Goal: Task Accomplishment & Management: Manage account settings

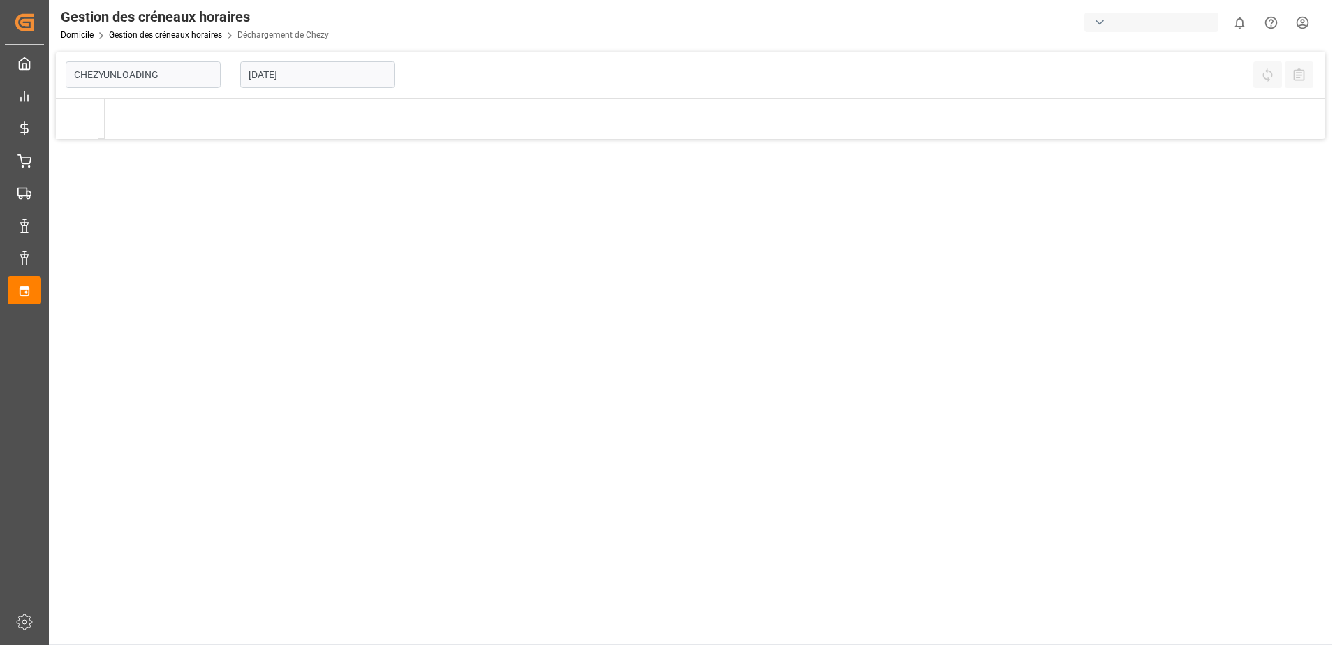
type input "Chezy Unloading"
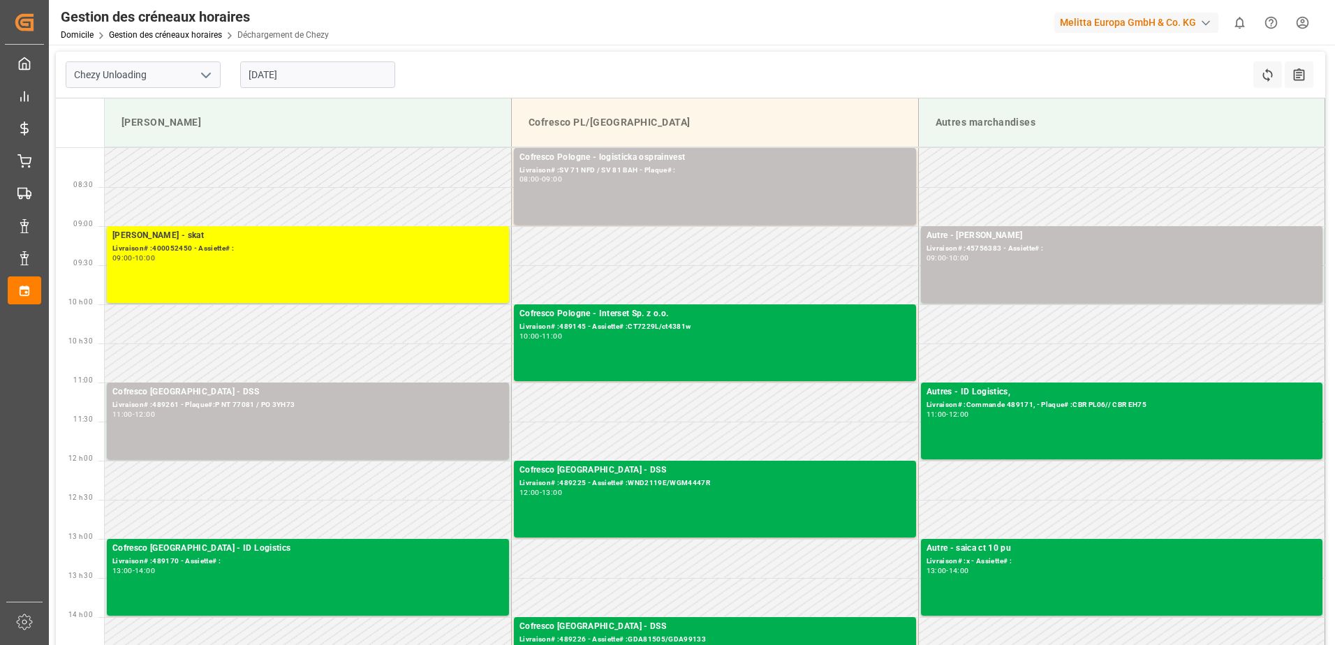
click at [308, 70] on input "[DATE]" at bounding box center [317, 74] width 155 height 27
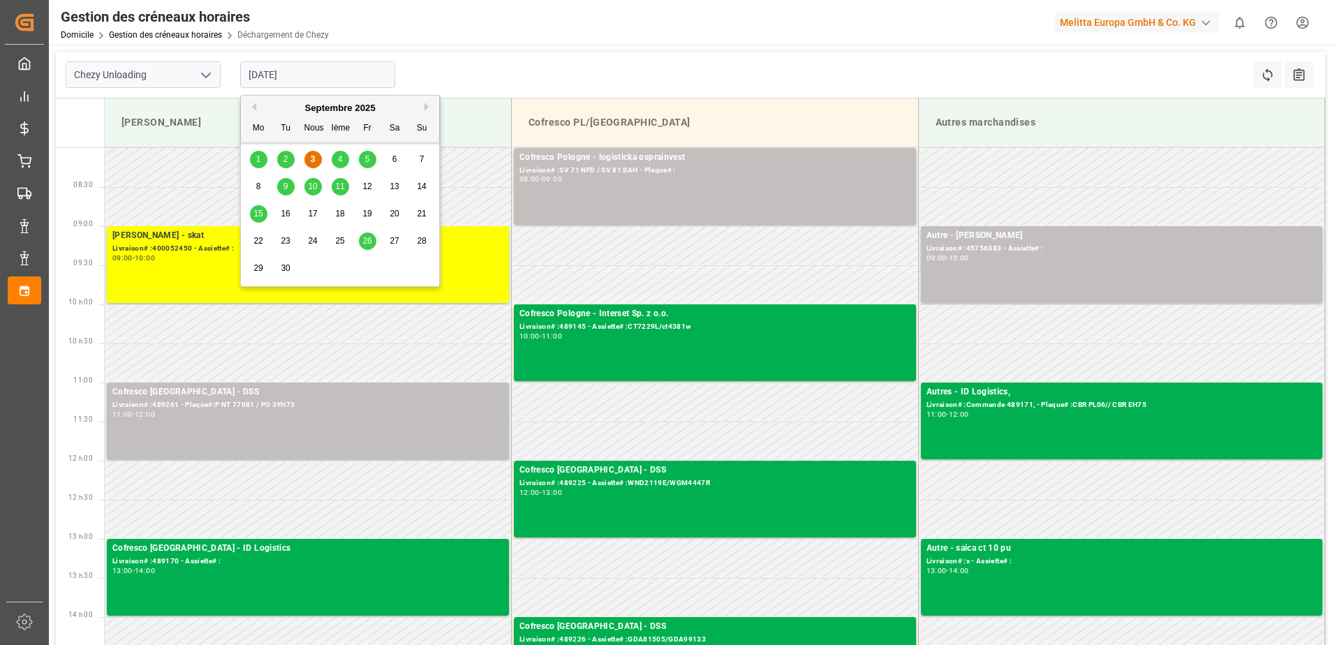
click at [342, 154] on div "4" at bounding box center [340, 160] width 17 height 17
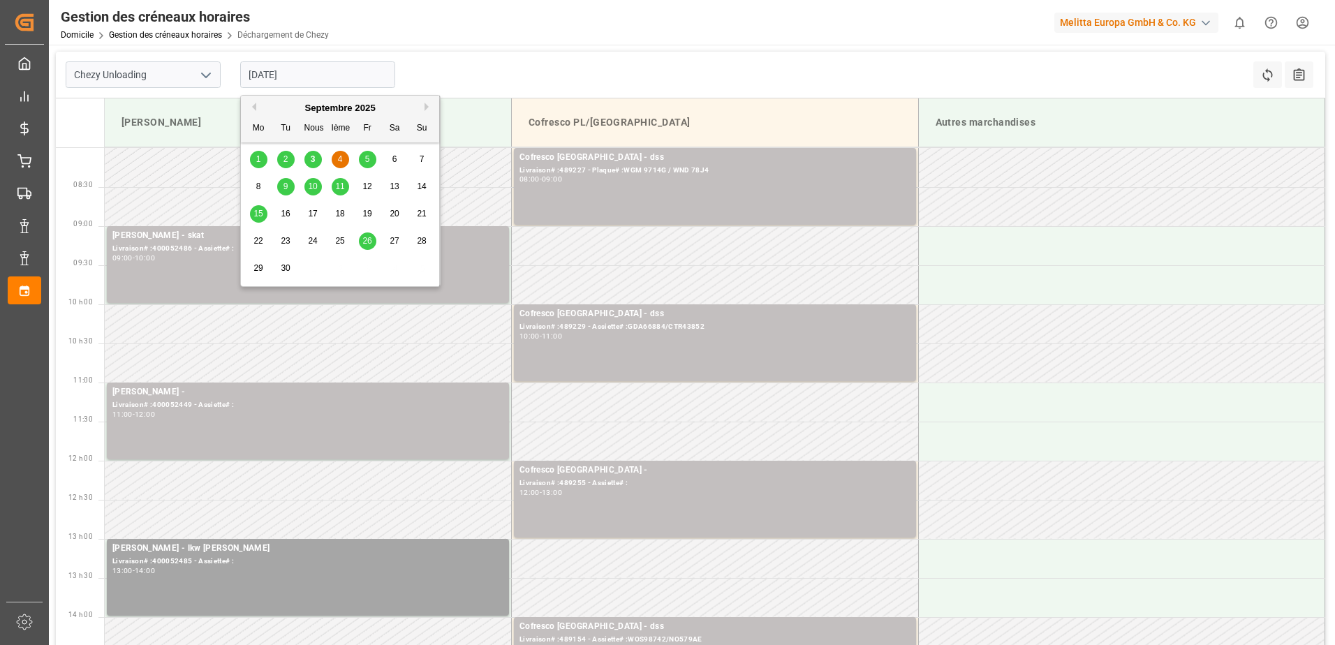
click at [294, 68] on input "[DATE]" at bounding box center [317, 74] width 155 height 27
click at [313, 156] on span "3" at bounding box center [313, 159] width 5 height 10
type input "[DATE]"
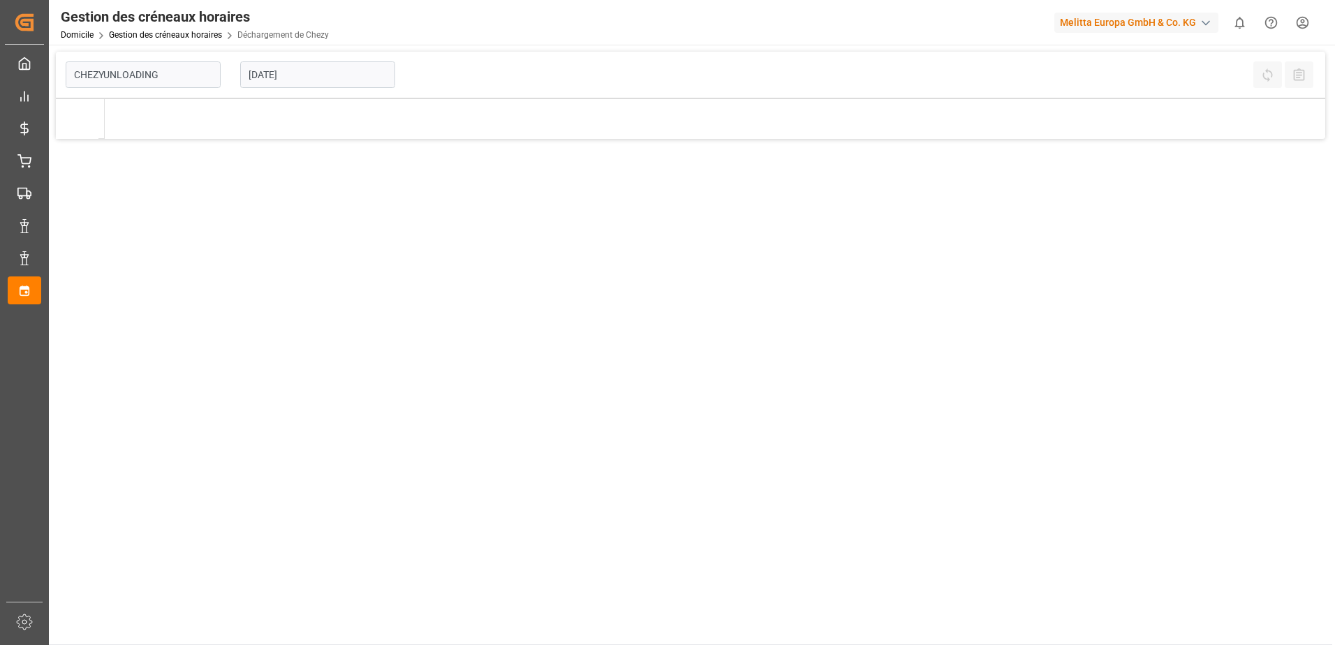
type input "Chezy Unloading"
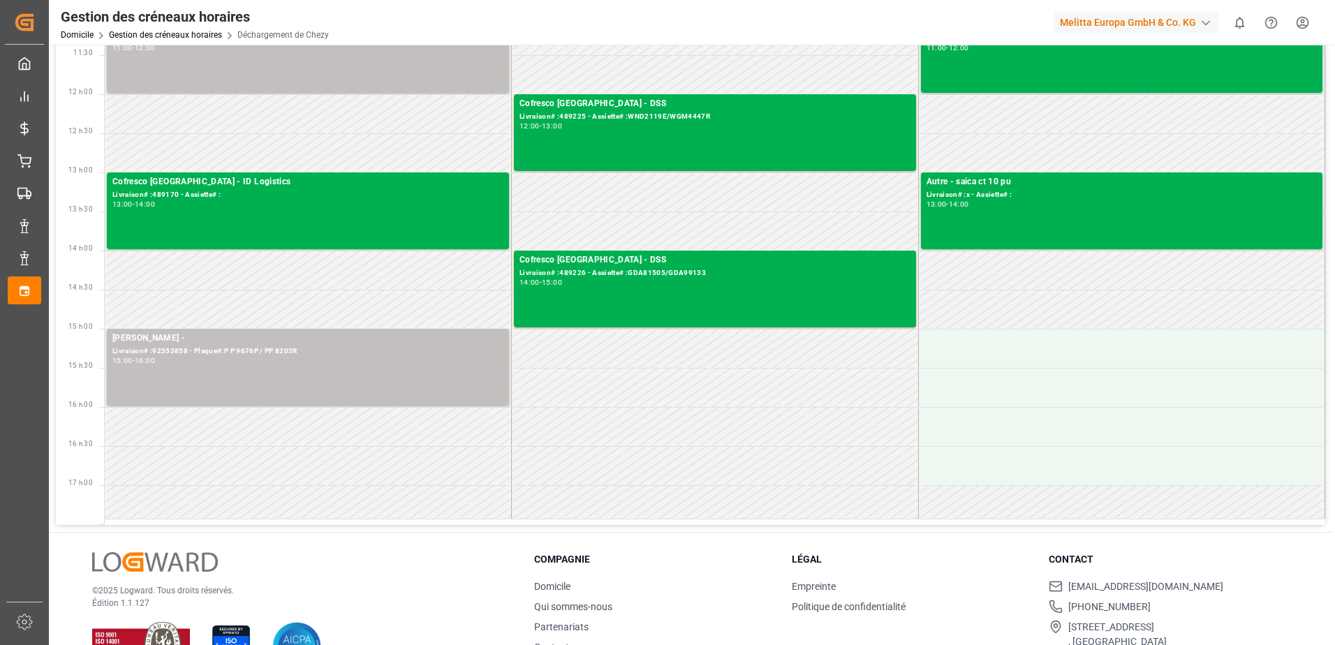
scroll to position [342, 0]
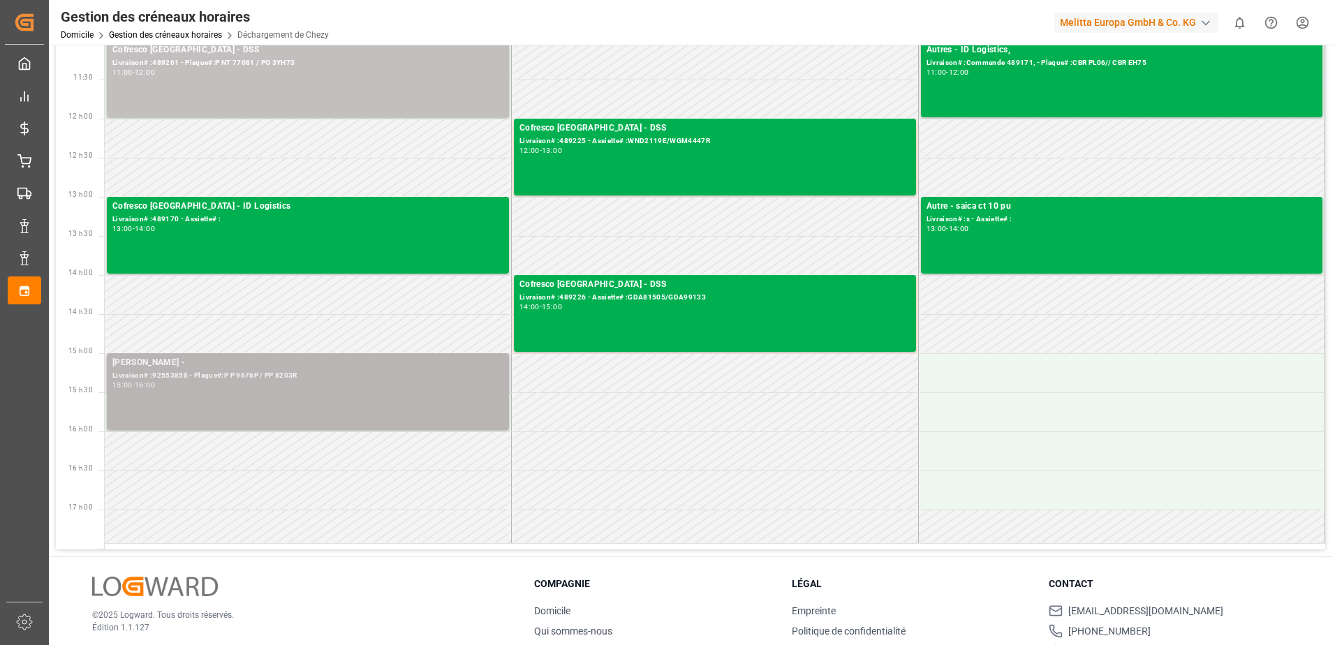
click at [300, 384] on div "15:00 - 16:00" at bounding box center [307, 386] width 391 height 8
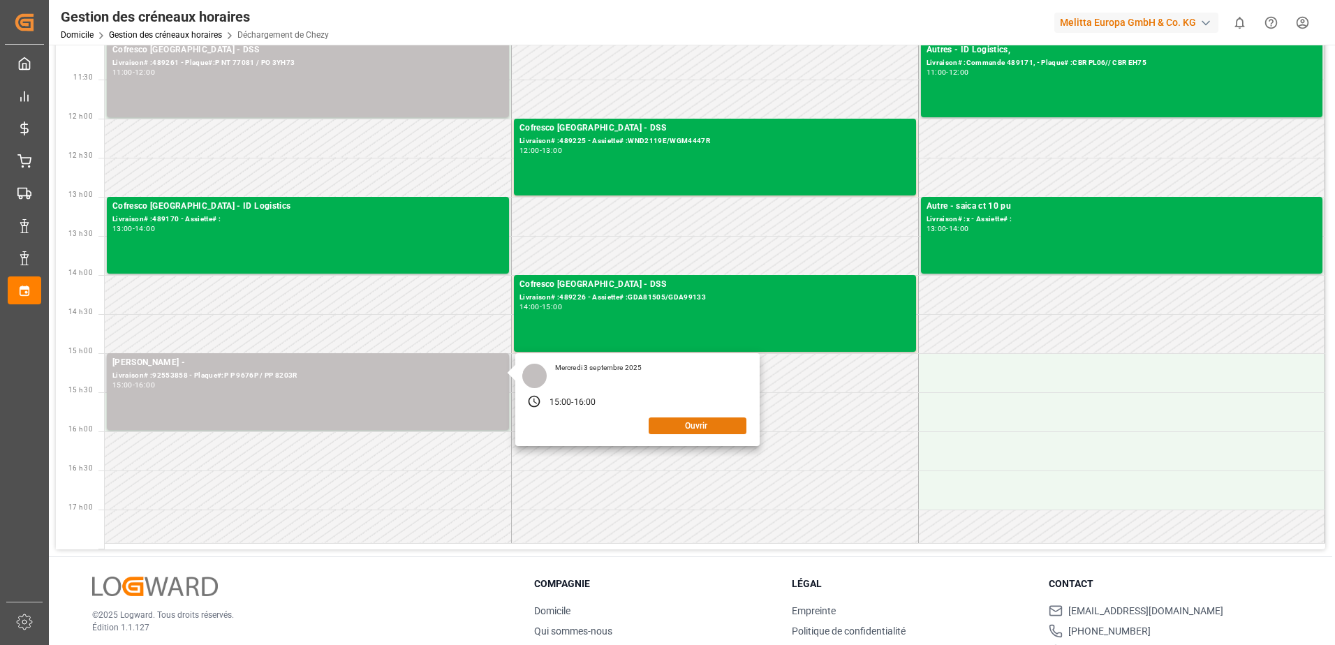
click at [685, 429] on button "Ouvrir" at bounding box center [698, 426] width 98 height 17
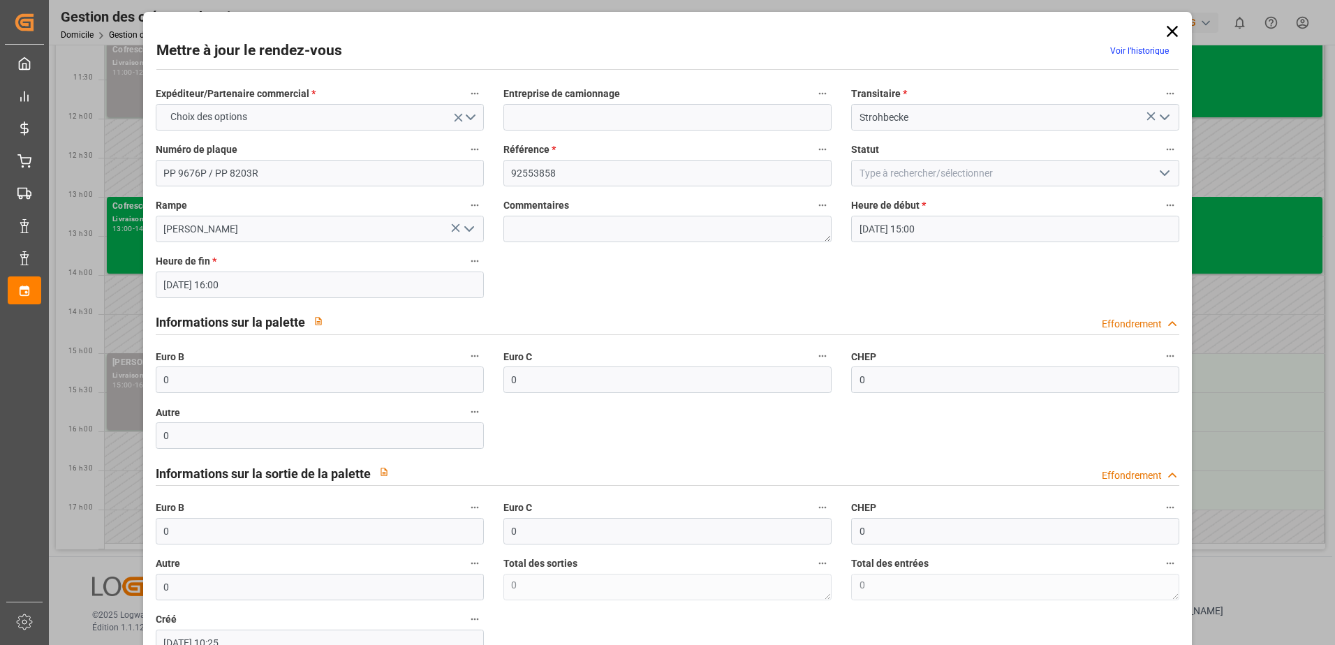
click at [1164, 174] on icon "Ouvrir le menu" at bounding box center [1164, 173] width 17 height 17
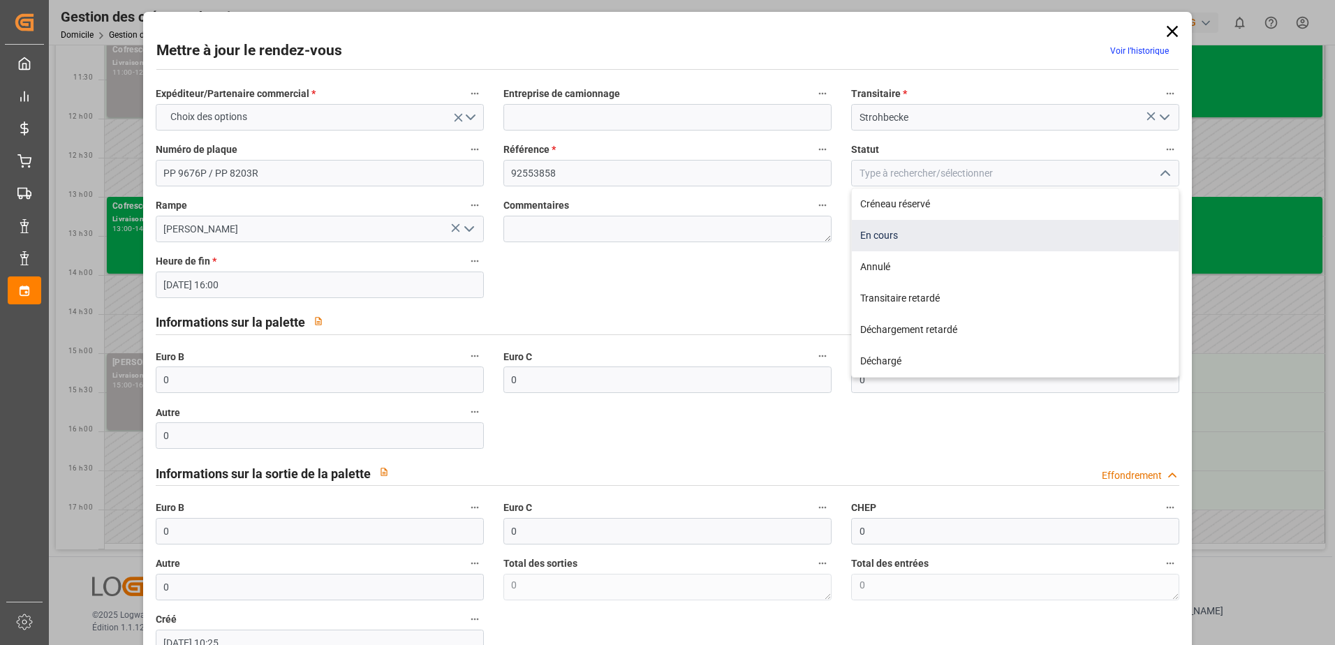
click at [958, 236] on div "En cours" at bounding box center [1015, 235] width 327 height 31
type input "In Progress"
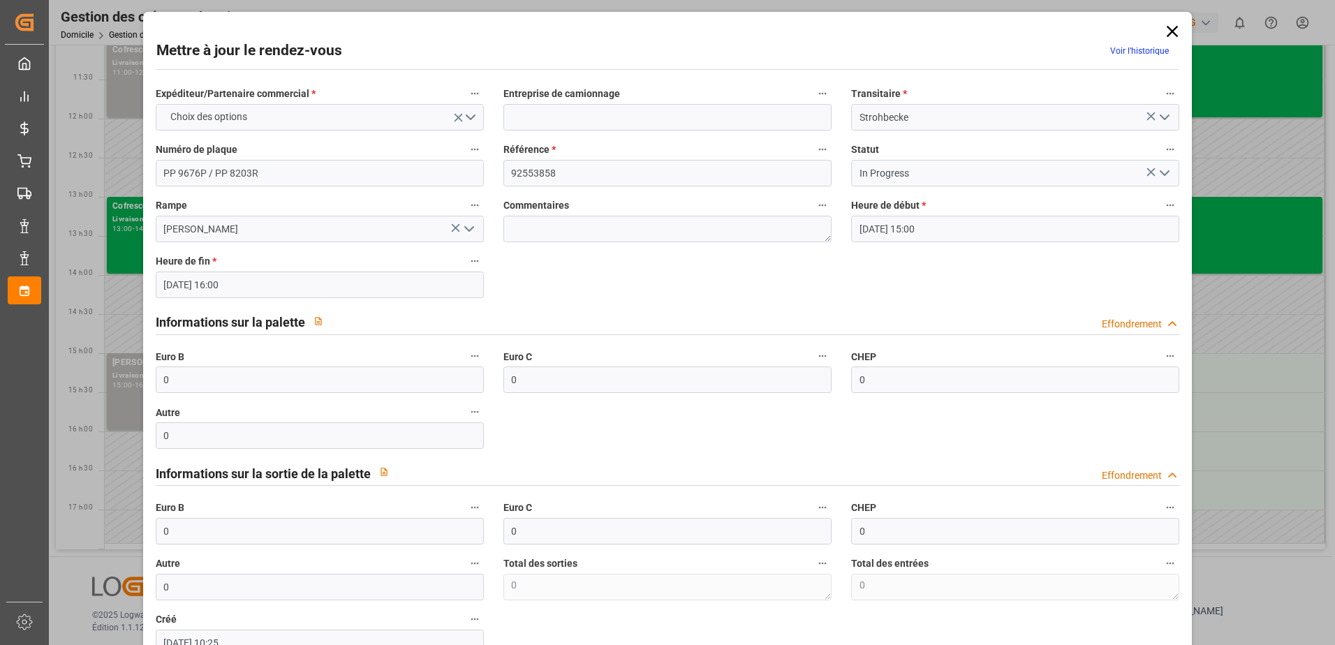
scroll to position [92, 0]
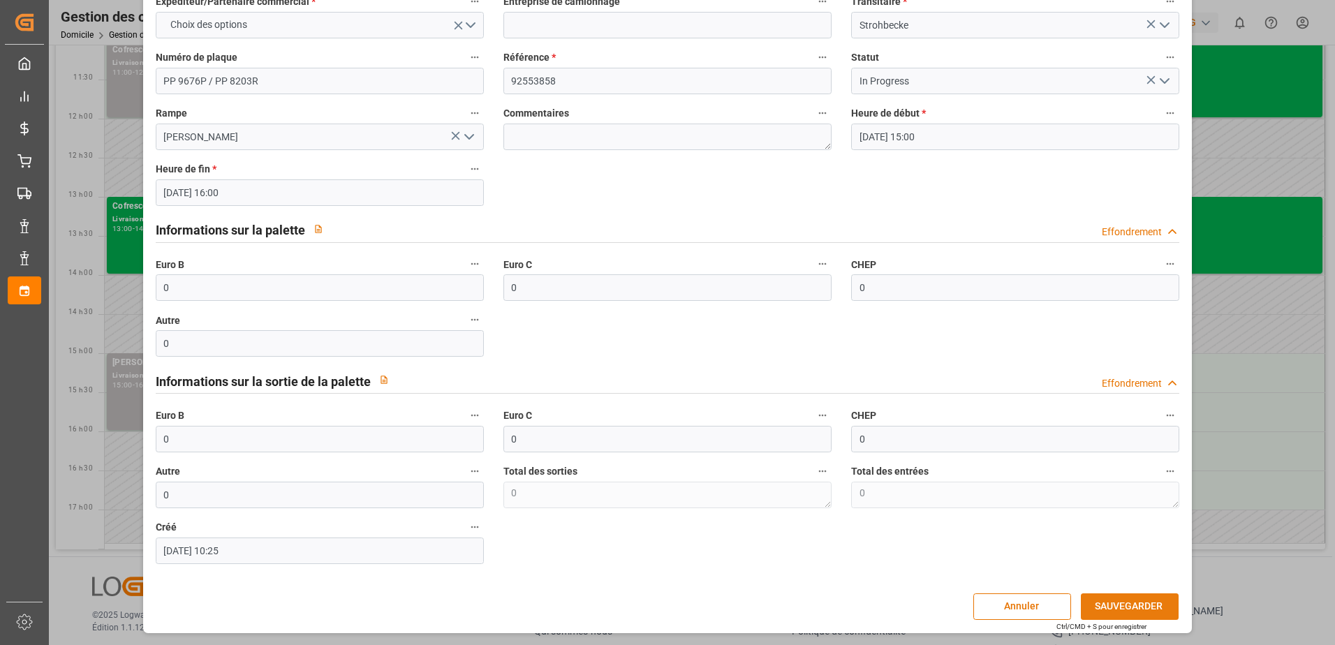
drag, startPoint x: 1133, startPoint y: 601, endPoint x: 1125, endPoint y: 598, distance: 8.4
click at [1126, 600] on button "SAUVEGARDER" at bounding box center [1130, 606] width 98 height 27
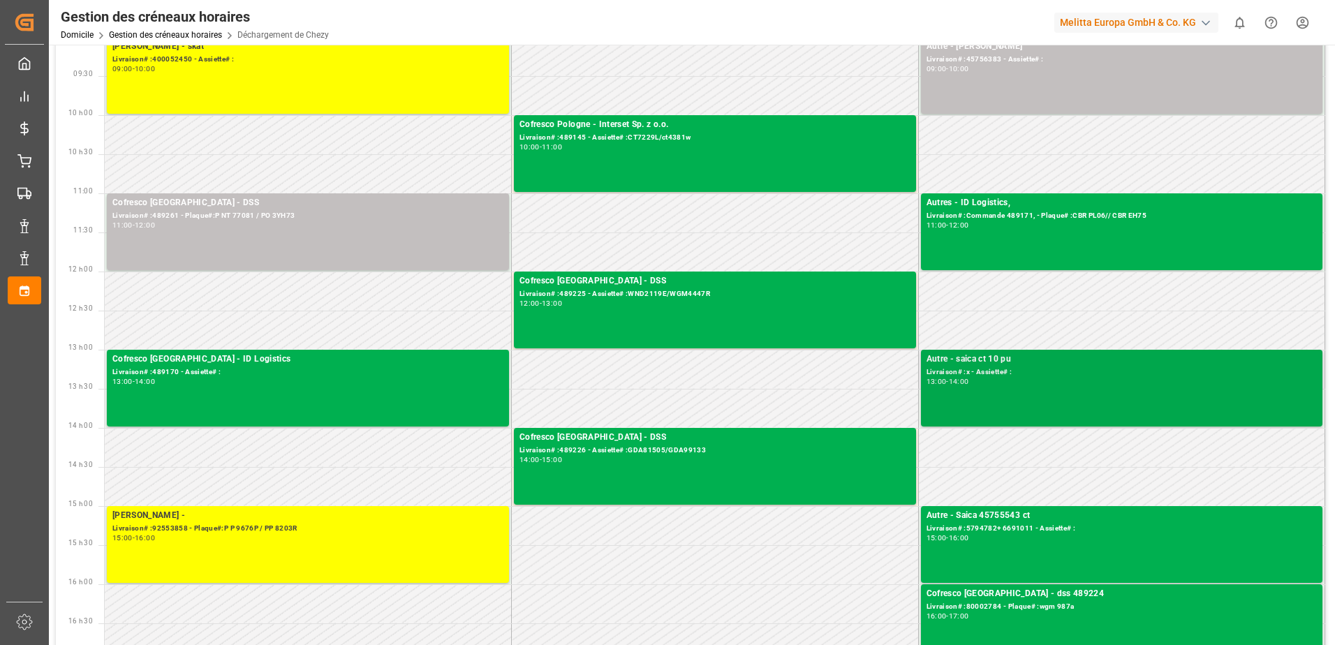
scroll to position [63, 0]
